Goal: Book appointment/travel/reservation

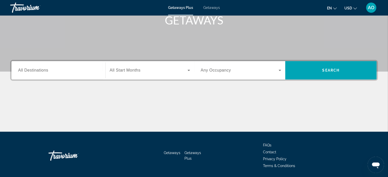
scroll to position [81, 0]
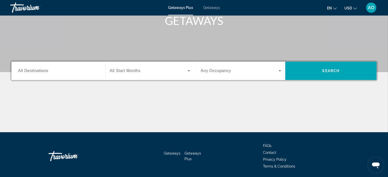
click at [67, 71] on input "Destination All Destinations" at bounding box center [58, 71] width 81 height 6
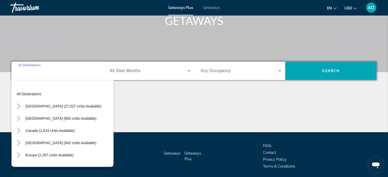
scroll to position [98, 0]
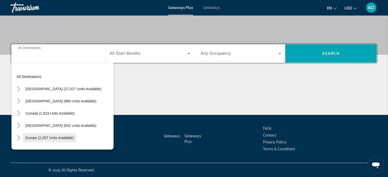
click at [39, 138] on span "Europe (2,267 units available)" at bounding box center [50, 138] width 48 height 4
type input "**********"
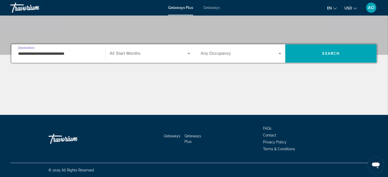
click at [230, 55] on span "Any Occupancy" at bounding box center [216, 53] width 30 height 4
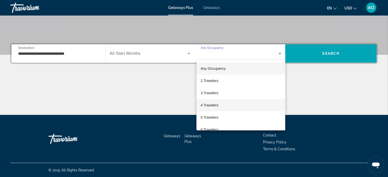
click at [212, 105] on span "4 Travelers" at bounding box center [209, 105] width 18 height 6
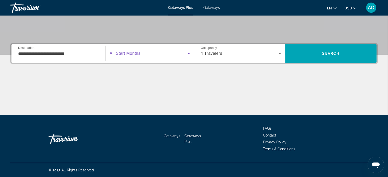
click at [170, 52] on span "Search widget" at bounding box center [149, 53] width 78 height 6
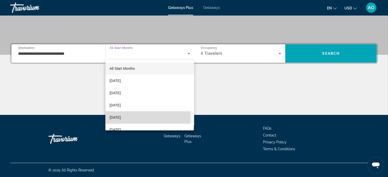
click at [132, 117] on mat-option "[DATE]" at bounding box center [149, 117] width 88 height 12
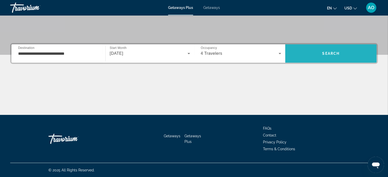
click at [341, 53] on span "Search" at bounding box center [330, 53] width 91 height 12
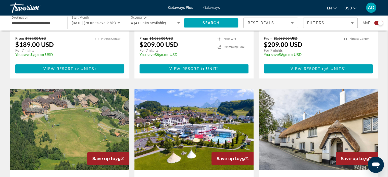
scroll to position [356, 0]
